Goal: Obtain resource: Download file/media

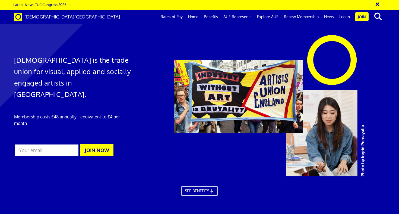
scroll to position [0, 3]
click at [169, 18] on link "Rates of Pay" at bounding box center [171, 17] width 27 height 14
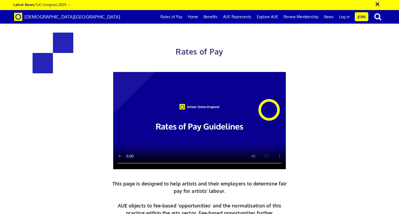
scroll to position [172, 0]
